Goal: Find specific page/section: Find specific page/section

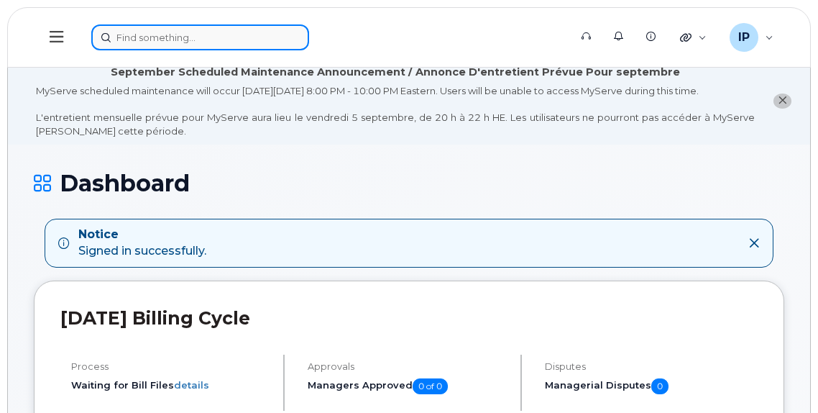
click at [147, 37] on input at bounding box center [200, 37] width 218 height 26
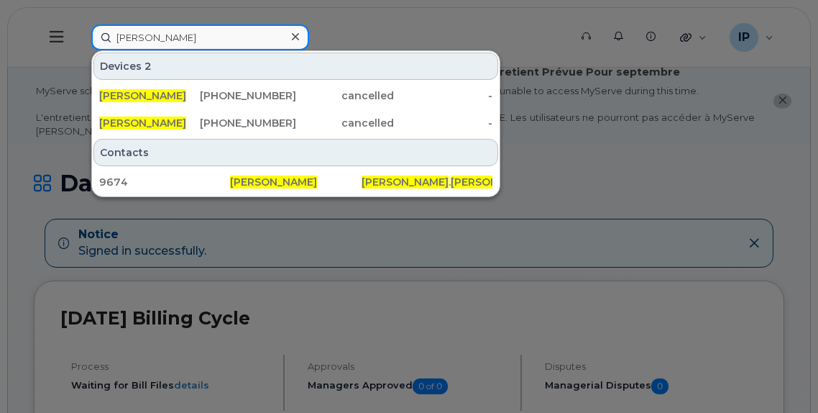
type input "anita skaff"
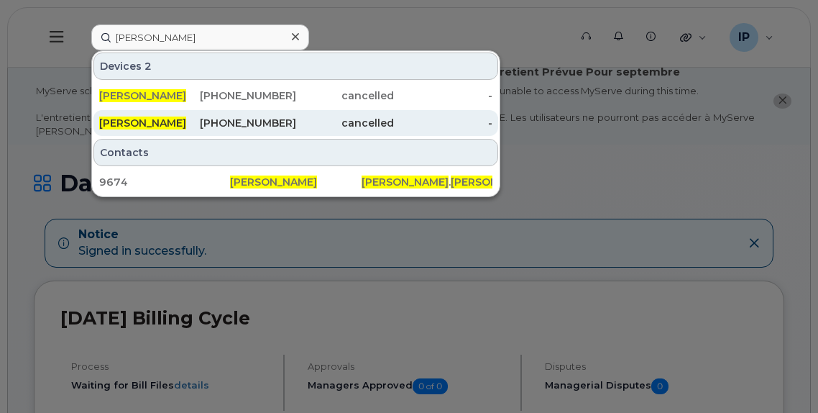
click at [293, 120] on div "780-708-3110" at bounding box center [247, 123] width 98 height 14
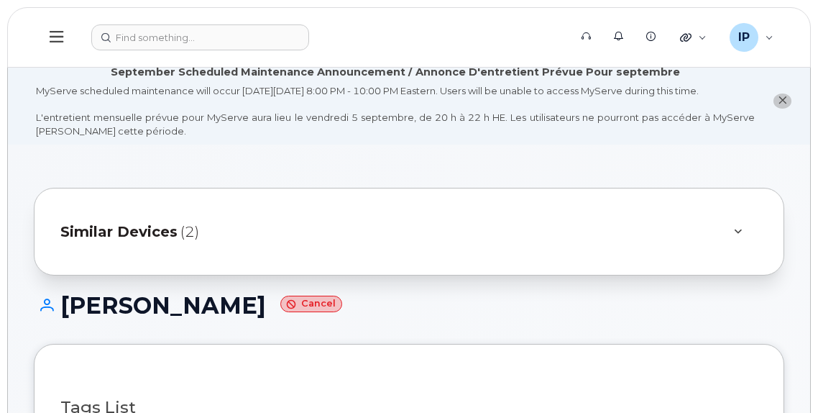
click at [748, 225] on div at bounding box center [737, 231] width 40 height 35
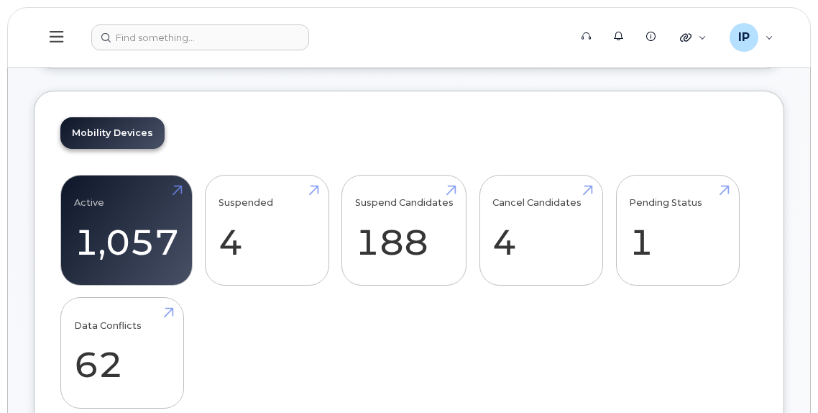
scroll to position [288, 0]
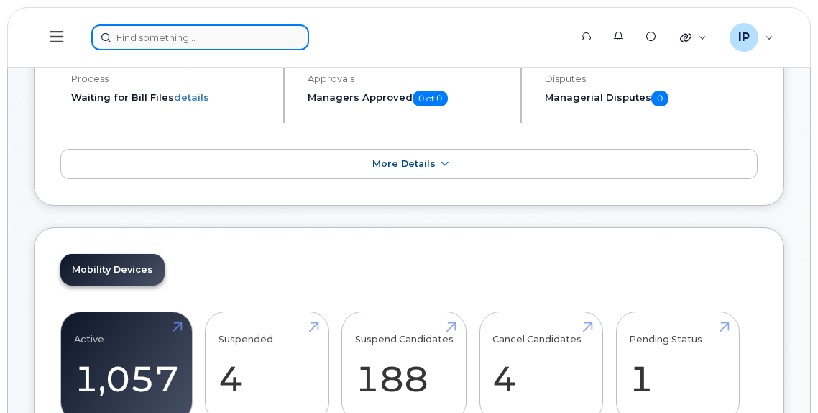
click at [198, 34] on input at bounding box center [200, 37] width 218 height 26
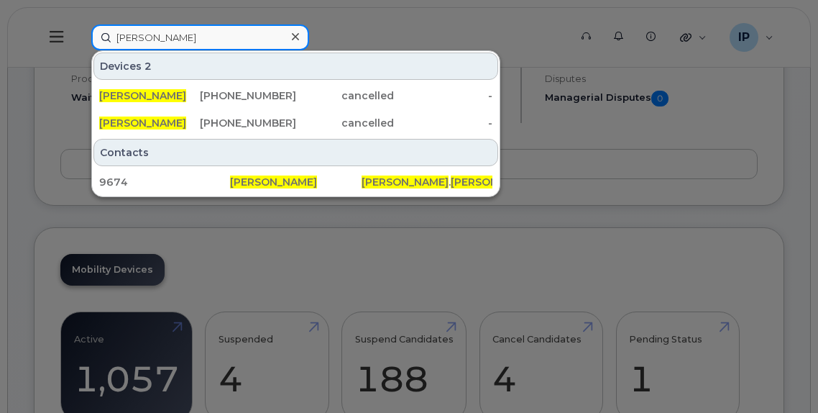
type input "anita skaff"
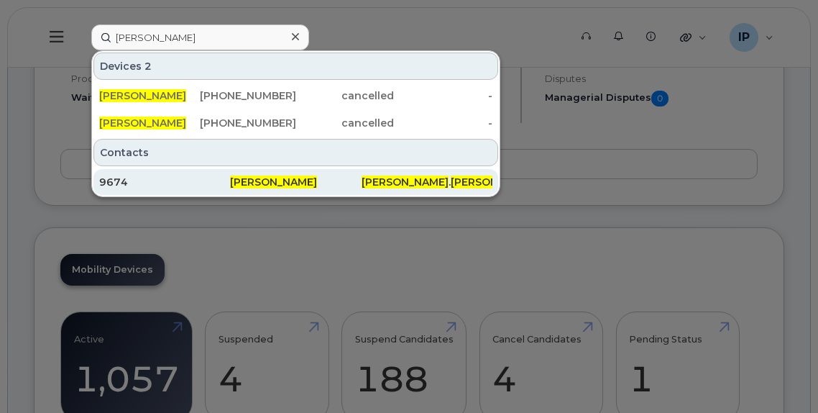
click at [295, 185] on span "[PERSON_NAME]" at bounding box center [273, 181] width 87 height 13
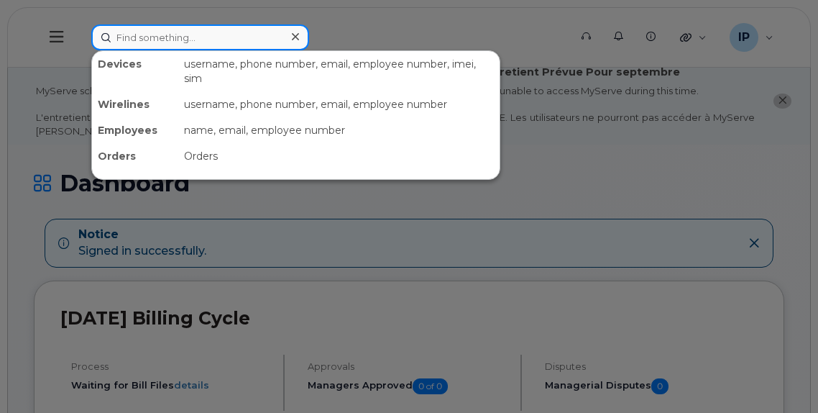
click at [228, 27] on input at bounding box center [200, 37] width 218 height 26
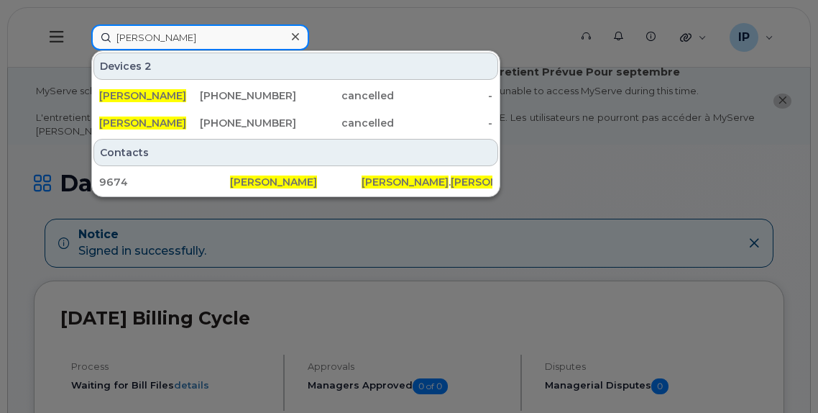
type input "[PERSON_NAME]"
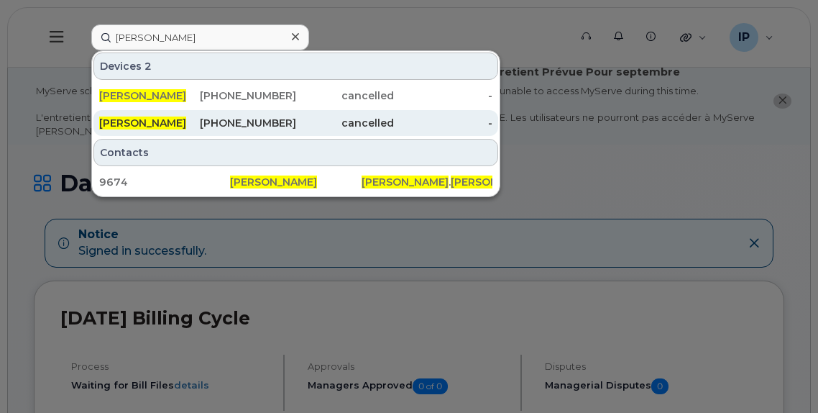
click at [296, 119] on div "780-708-3110" at bounding box center [247, 123] width 98 height 14
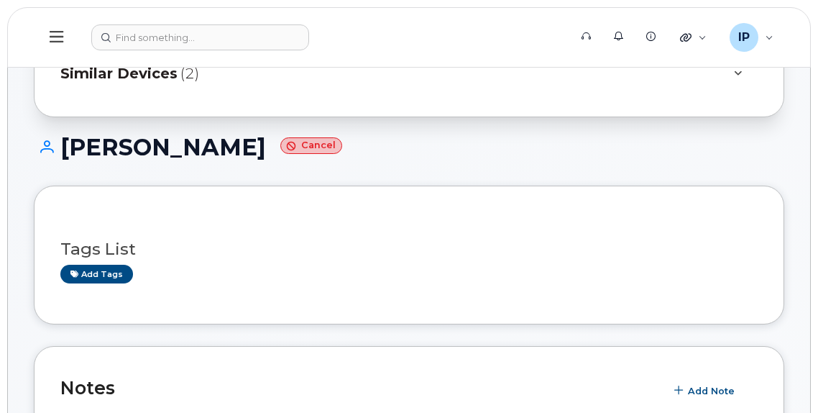
scroll to position [144, 0]
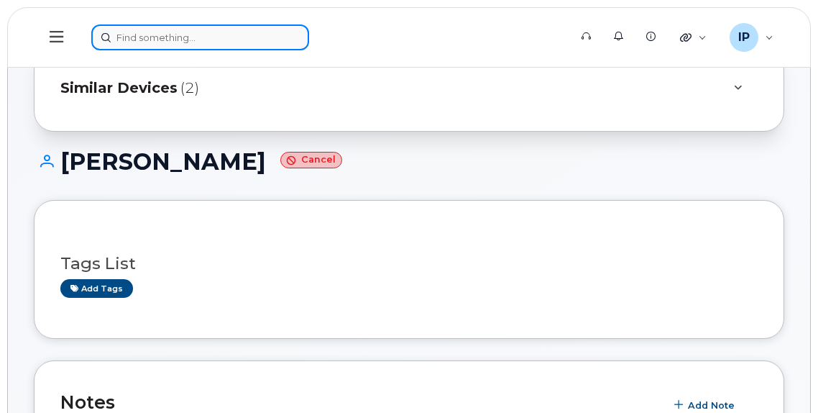
click at [180, 36] on input at bounding box center [200, 37] width 218 height 26
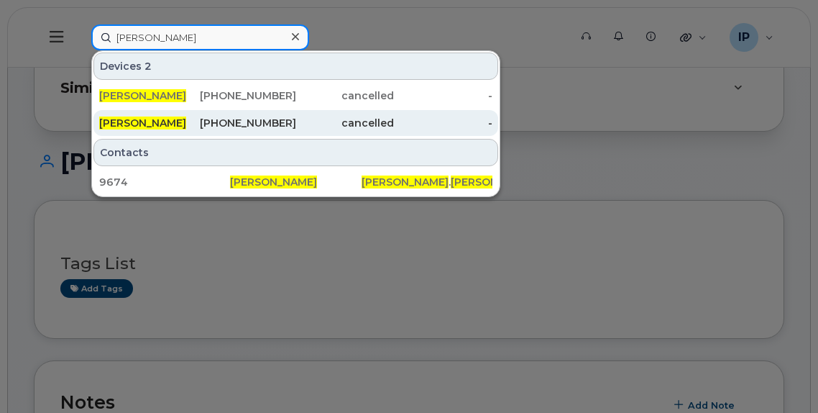
type input "[PERSON_NAME]"
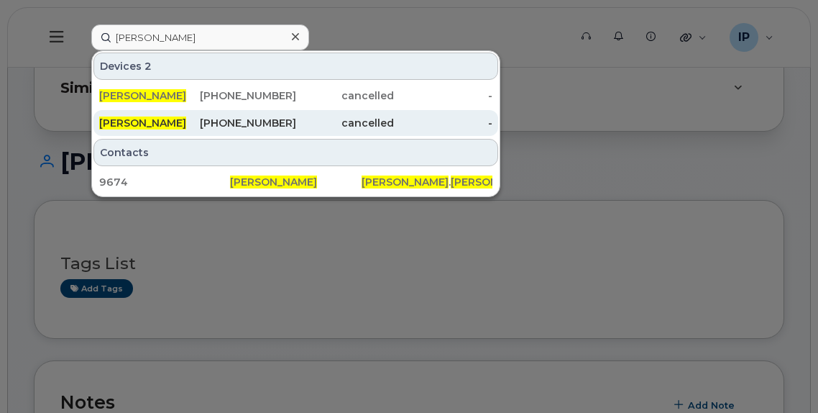
click at [285, 123] on div "780-708-3110" at bounding box center [247, 123] width 98 height 14
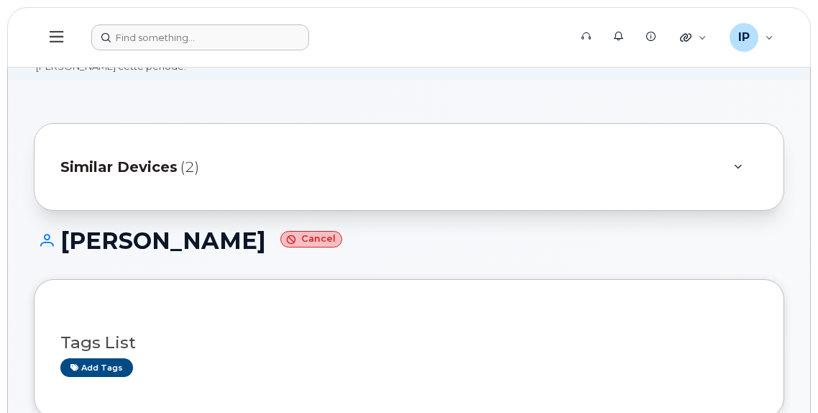
scroll to position [144, 0]
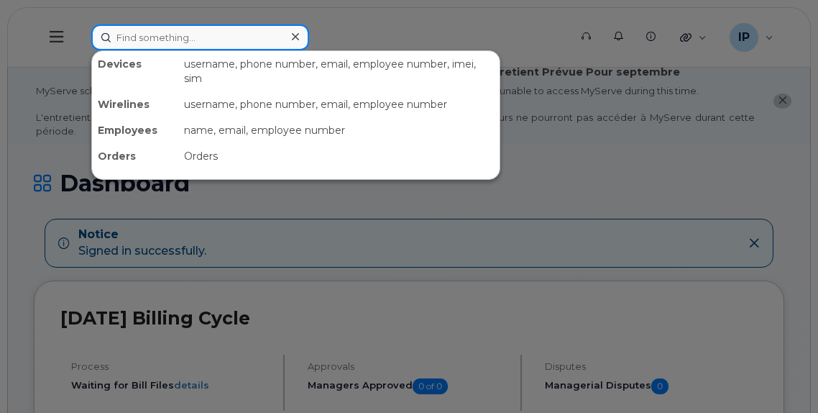
click at [153, 42] on input at bounding box center [200, 37] width 218 height 26
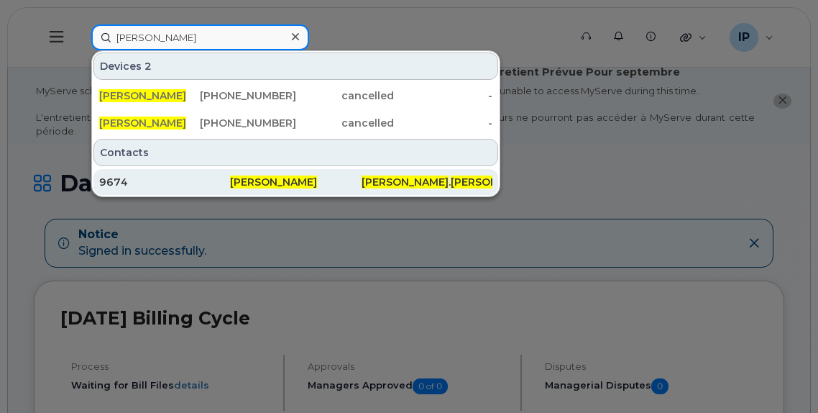
type input "anita skaff"
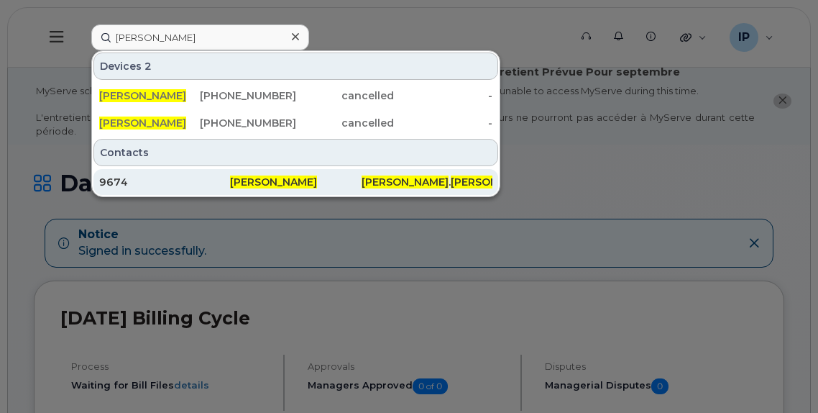
click at [288, 179] on span "[PERSON_NAME]" at bounding box center [273, 181] width 87 height 13
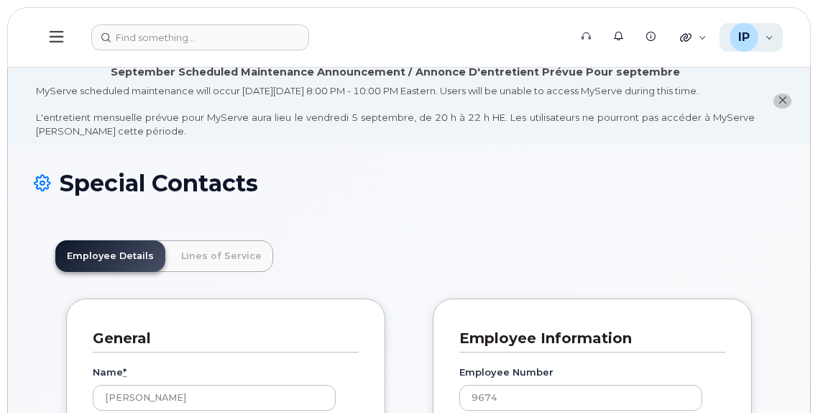
click at [763, 42] on div "IP [PERSON_NAME] Wireless Admin" at bounding box center [752, 37] width 64 height 29
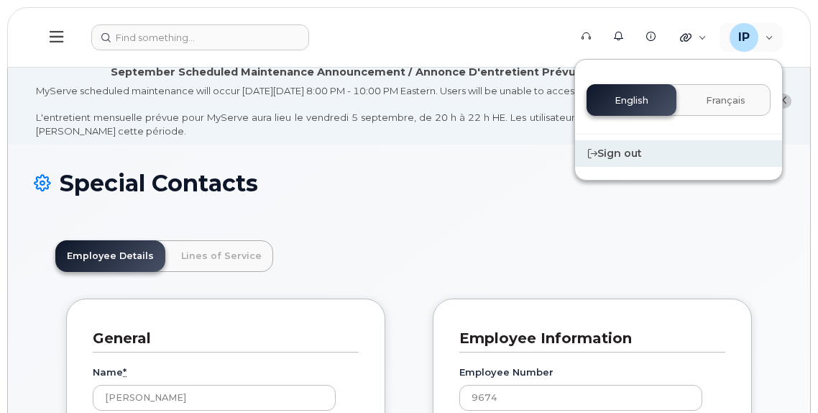
click at [625, 161] on div "Sign out" at bounding box center [678, 153] width 207 height 27
